Goal: Transaction & Acquisition: Purchase product/service

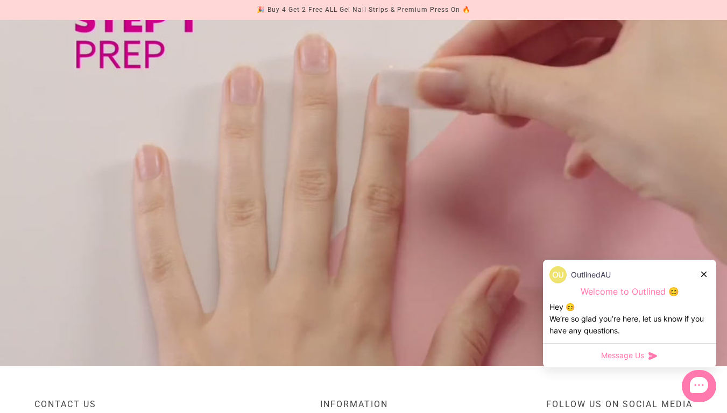
scroll to position [992, 0]
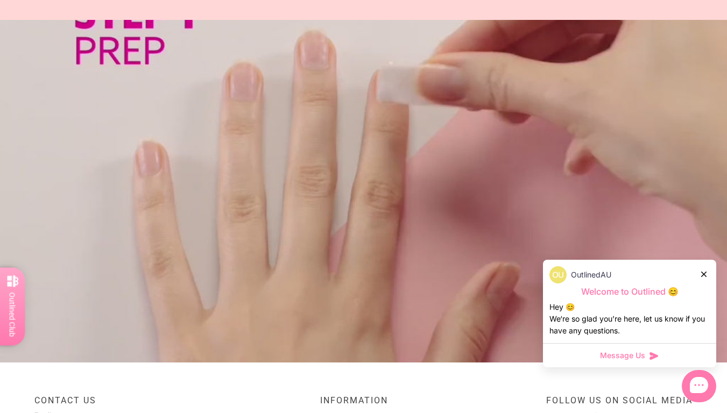
click at [704, 274] on icon at bounding box center [703, 274] width 5 height 5
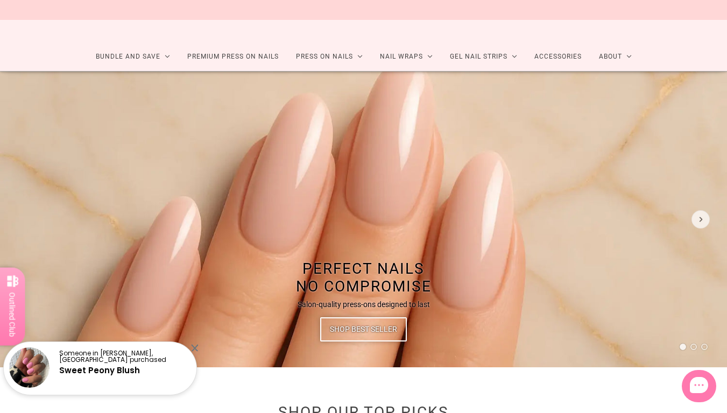
scroll to position [96, 0]
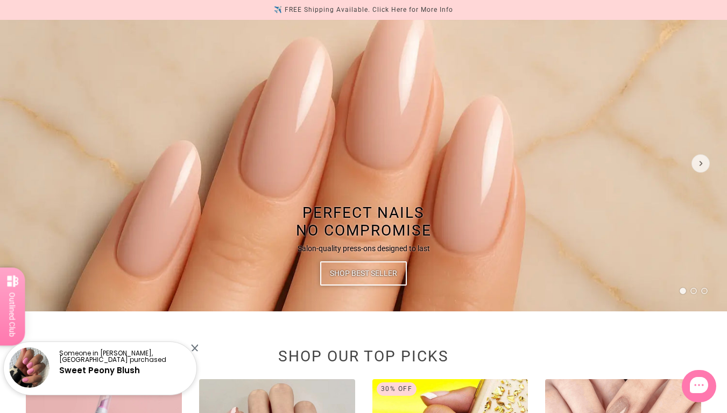
click at [196, 348] on div at bounding box center [194, 347] width 7 height 7
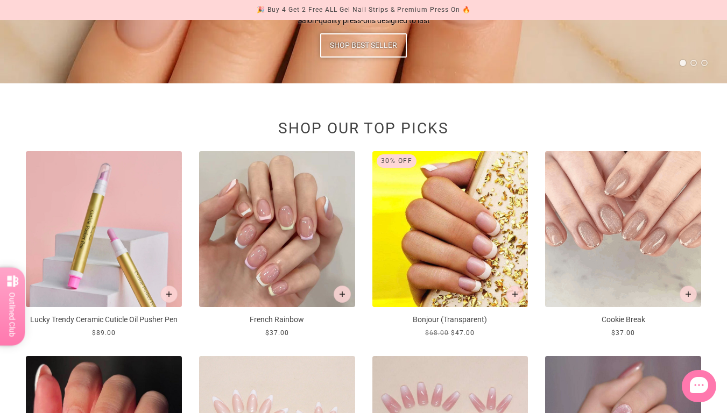
scroll to position [0, 0]
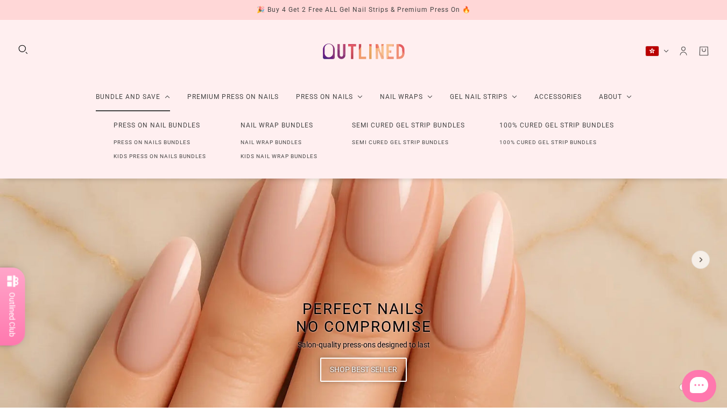
click at [147, 125] on link "Press On Nail Bundles" at bounding box center [156, 126] width 121 height 20
click at [114, 96] on link "Bundle and Save" at bounding box center [132, 97] width 91 height 29
click at [166, 124] on link "Press On Nail Bundles" at bounding box center [156, 126] width 121 height 20
click at [189, 125] on link "Press On Nail Bundles" at bounding box center [156, 126] width 121 height 20
click at [257, 124] on link "Nail Wrap Bundles" at bounding box center [276, 126] width 107 height 20
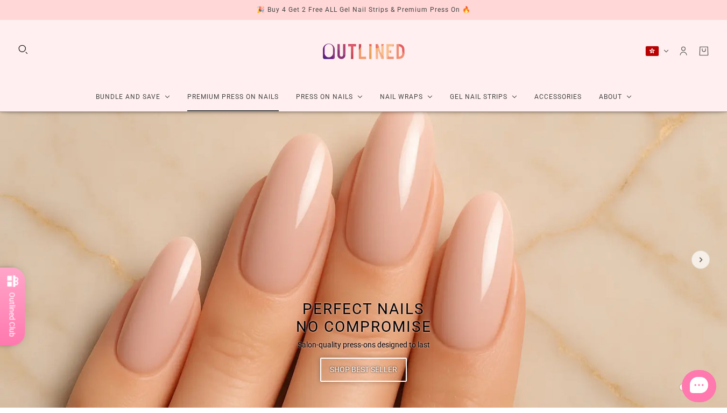
click at [210, 101] on link "Premium Press On Nails" at bounding box center [233, 97] width 109 height 29
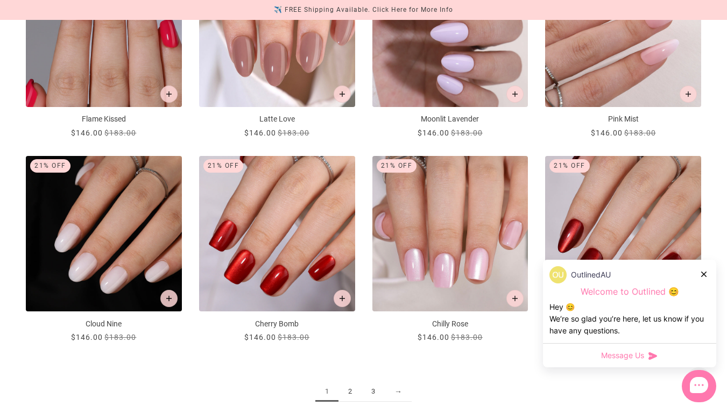
scroll to position [1317, 0]
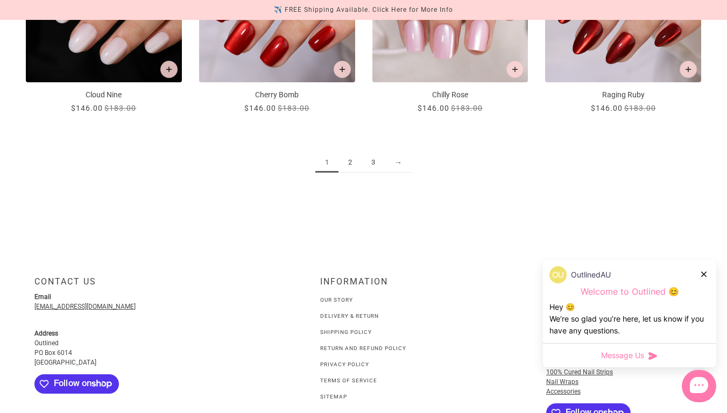
click at [700, 274] on div "OutlinedAU" at bounding box center [629, 274] width 160 height 17
click at [703, 274] on icon at bounding box center [703, 274] width 5 height 5
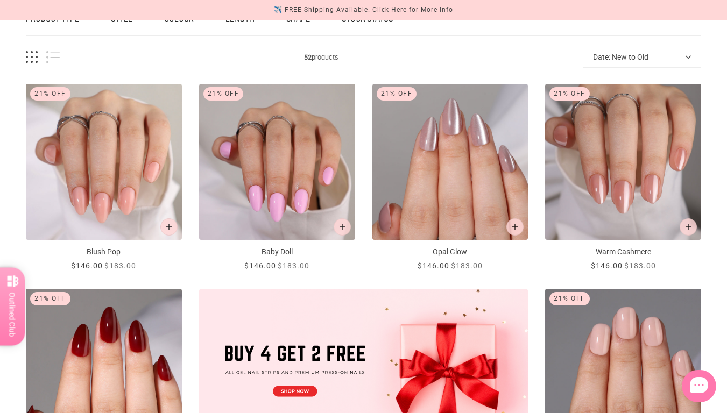
scroll to position [0, 0]
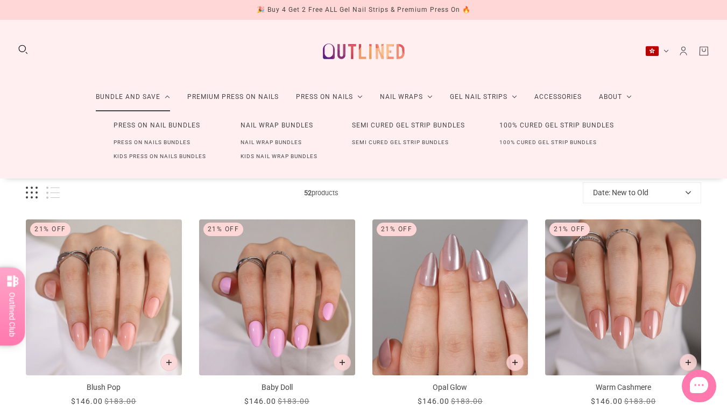
click at [165, 125] on link "Press On Nail Bundles" at bounding box center [156, 126] width 121 height 20
click at [164, 140] on link "Press On Nails Bundles" at bounding box center [151, 143] width 111 height 14
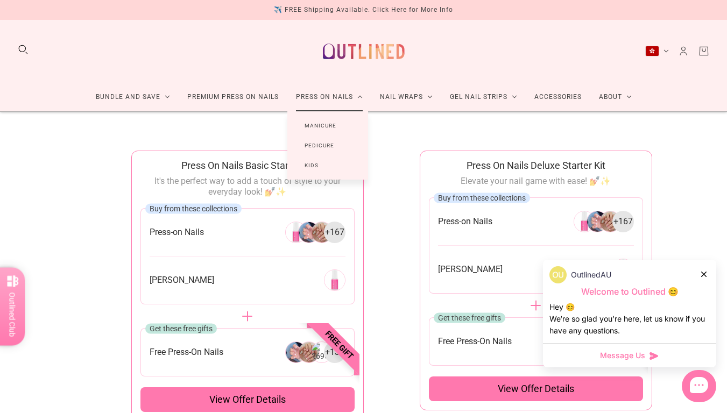
click at [335, 97] on link "Press On Nails" at bounding box center [329, 97] width 84 height 29
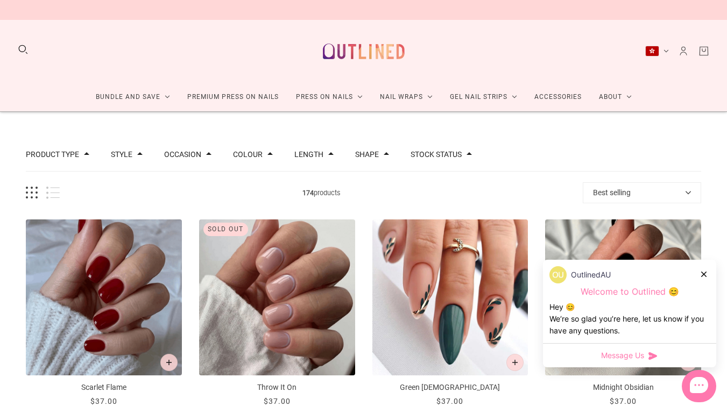
scroll to position [216, 0]
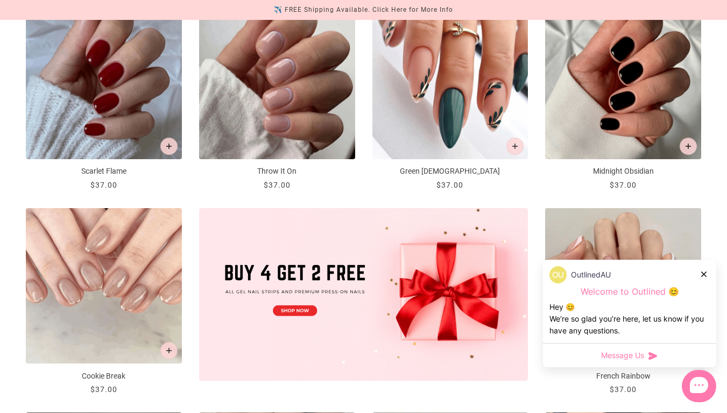
click at [704, 275] on icon at bounding box center [703, 274] width 5 height 5
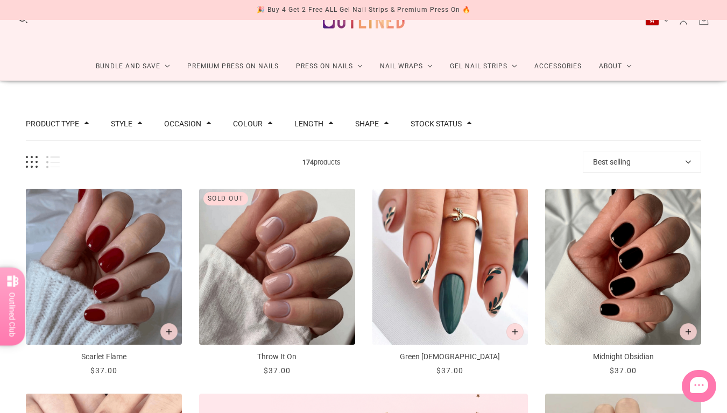
scroll to position [0, 0]
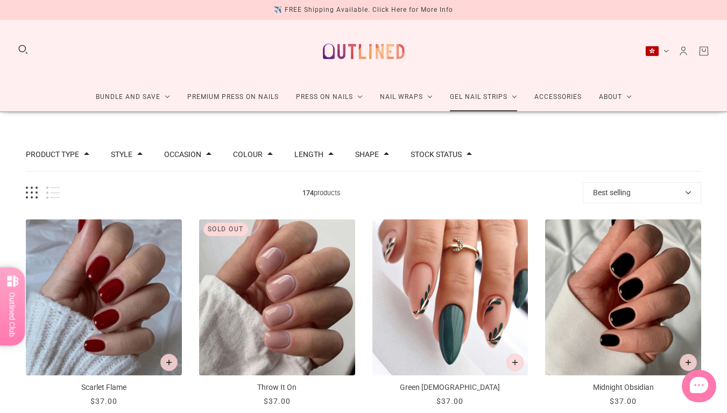
click at [488, 98] on link "Gel Nail Strips" at bounding box center [483, 97] width 84 height 29
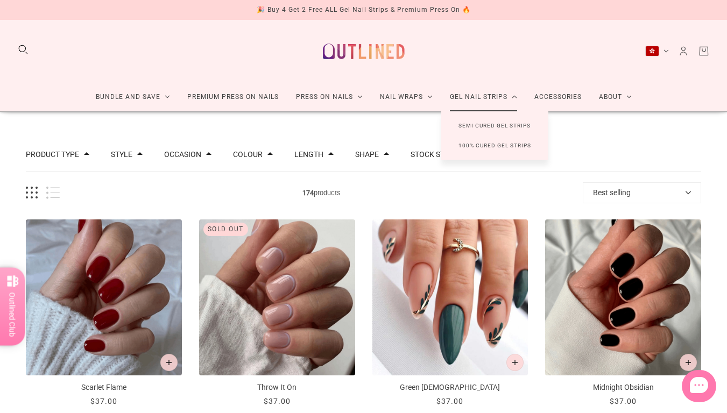
click at [491, 94] on link "Gel Nail Strips" at bounding box center [483, 97] width 84 height 29
click at [498, 125] on link "Semi Cured Gel Strips" at bounding box center [494, 126] width 106 height 20
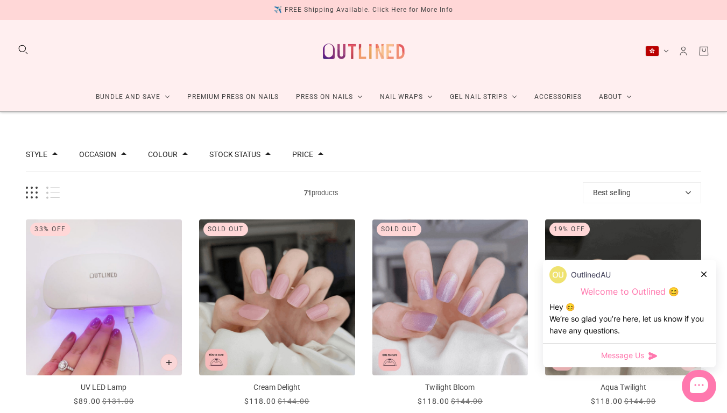
scroll to position [101, 0]
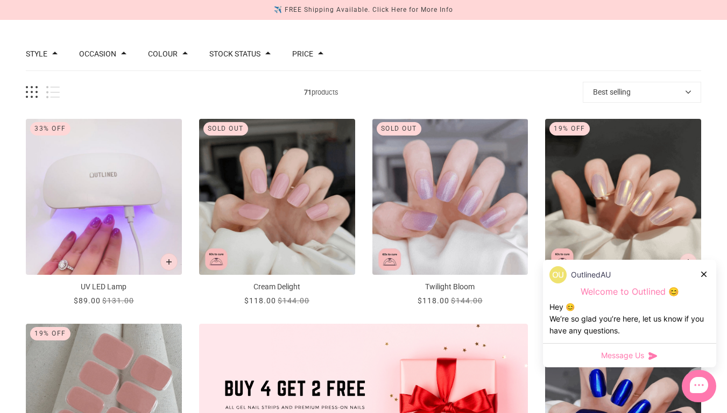
click at [703, 274] on icon at bounding box center [703, 274] width 5 height 5
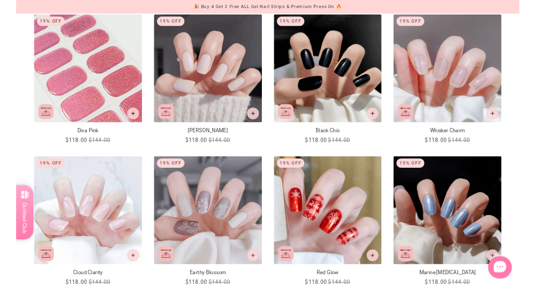
scroll to position [812, 0]
